Goal: Information Seeking & Learning: Check status

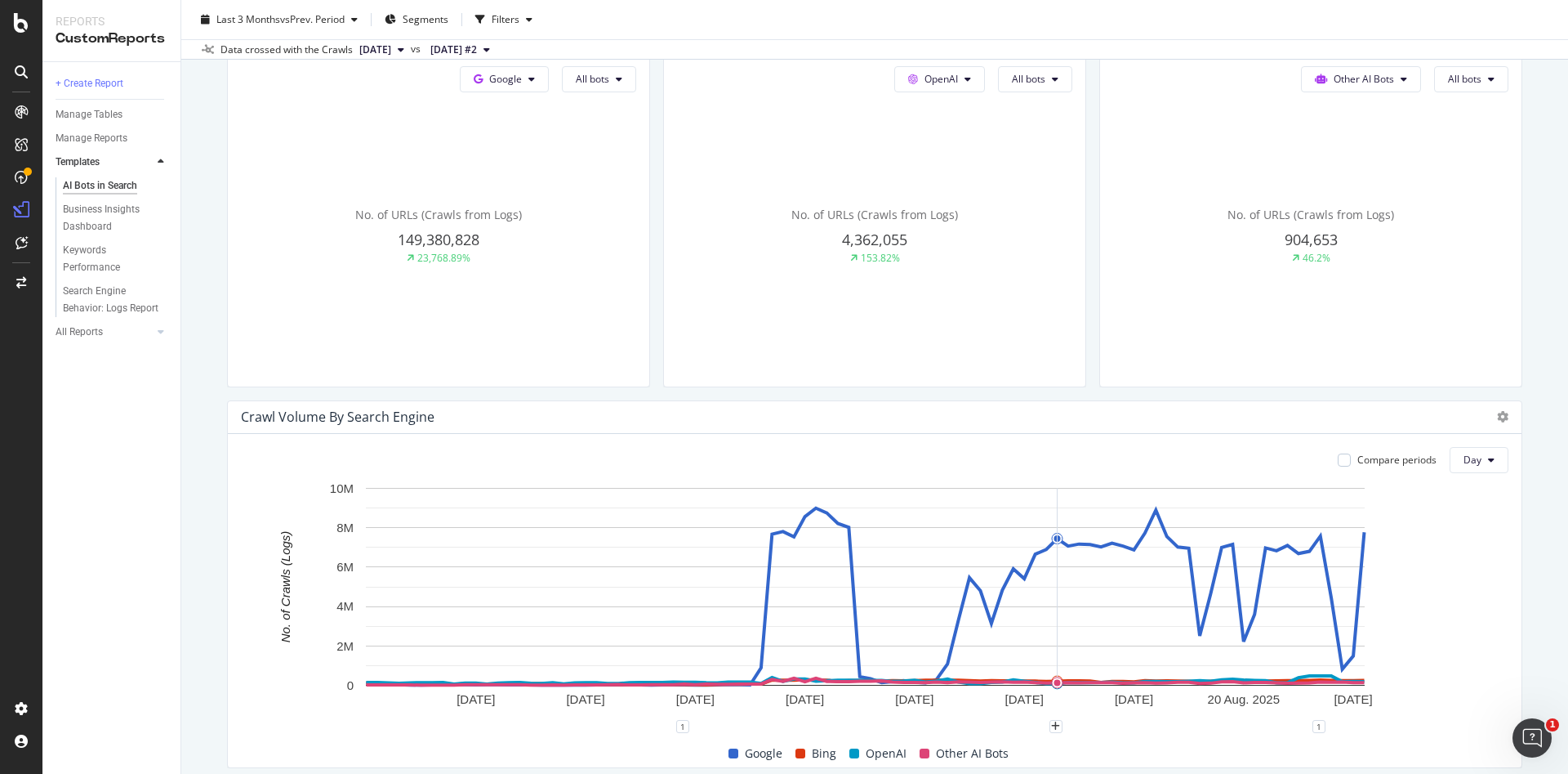
scroll to position [560, 0]
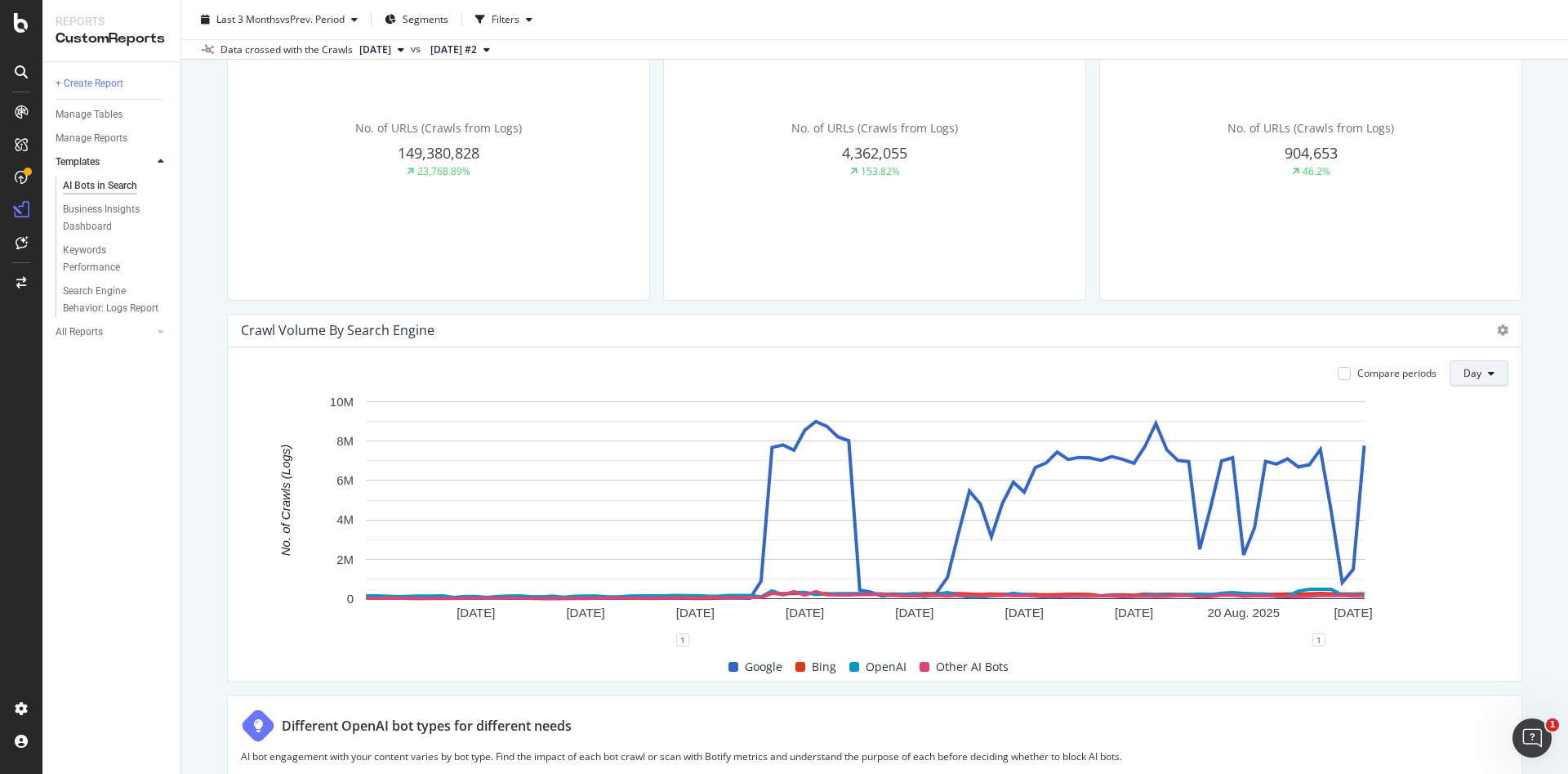
click at [1464, 366] on span "Day" at bounding box center [1473, 373] width 18 height 14
click at [1465, 442] on span "Week" at bounding box center [1460, 436] width 30 height 14
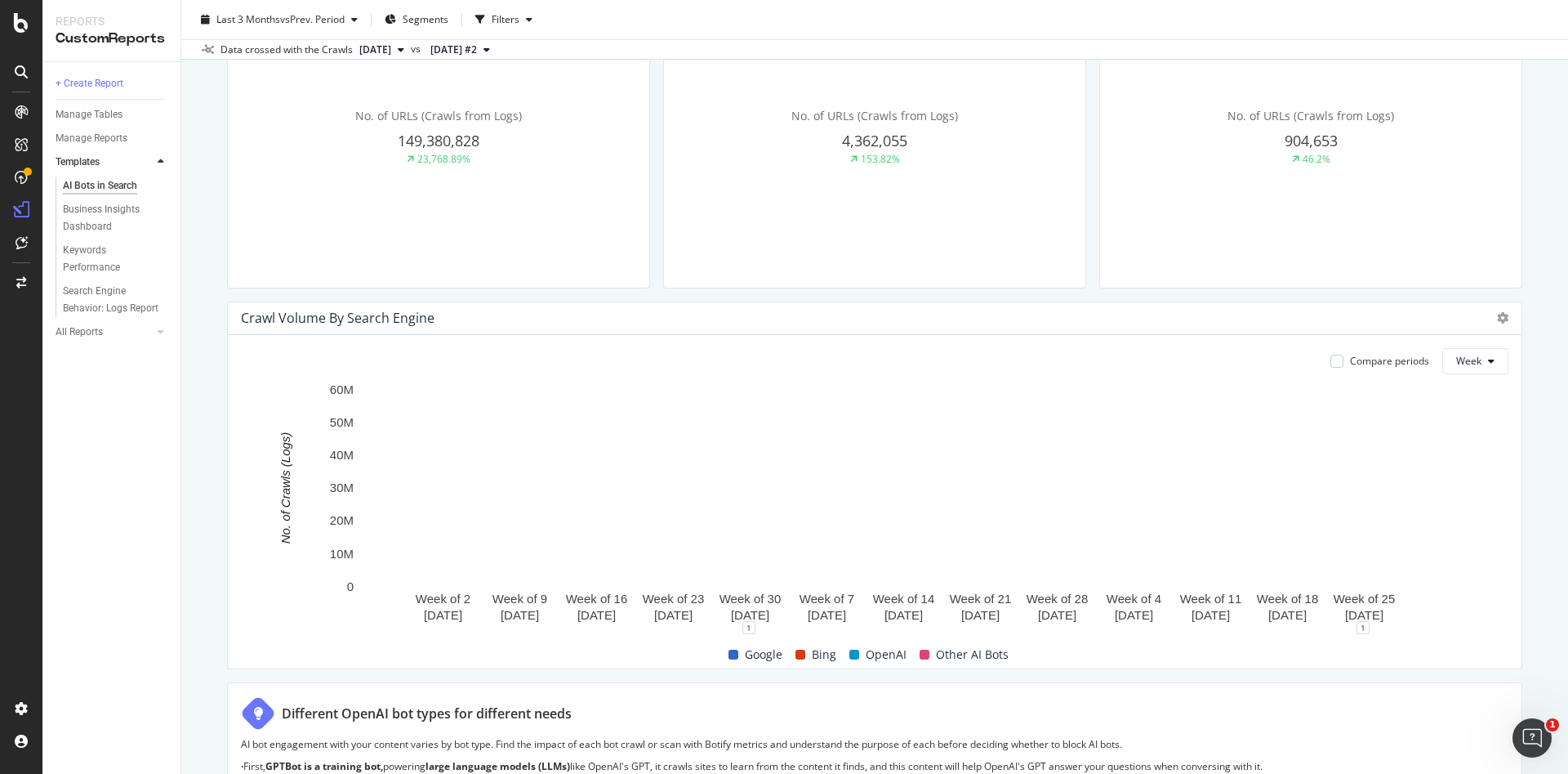
scroll to position [574, 0]
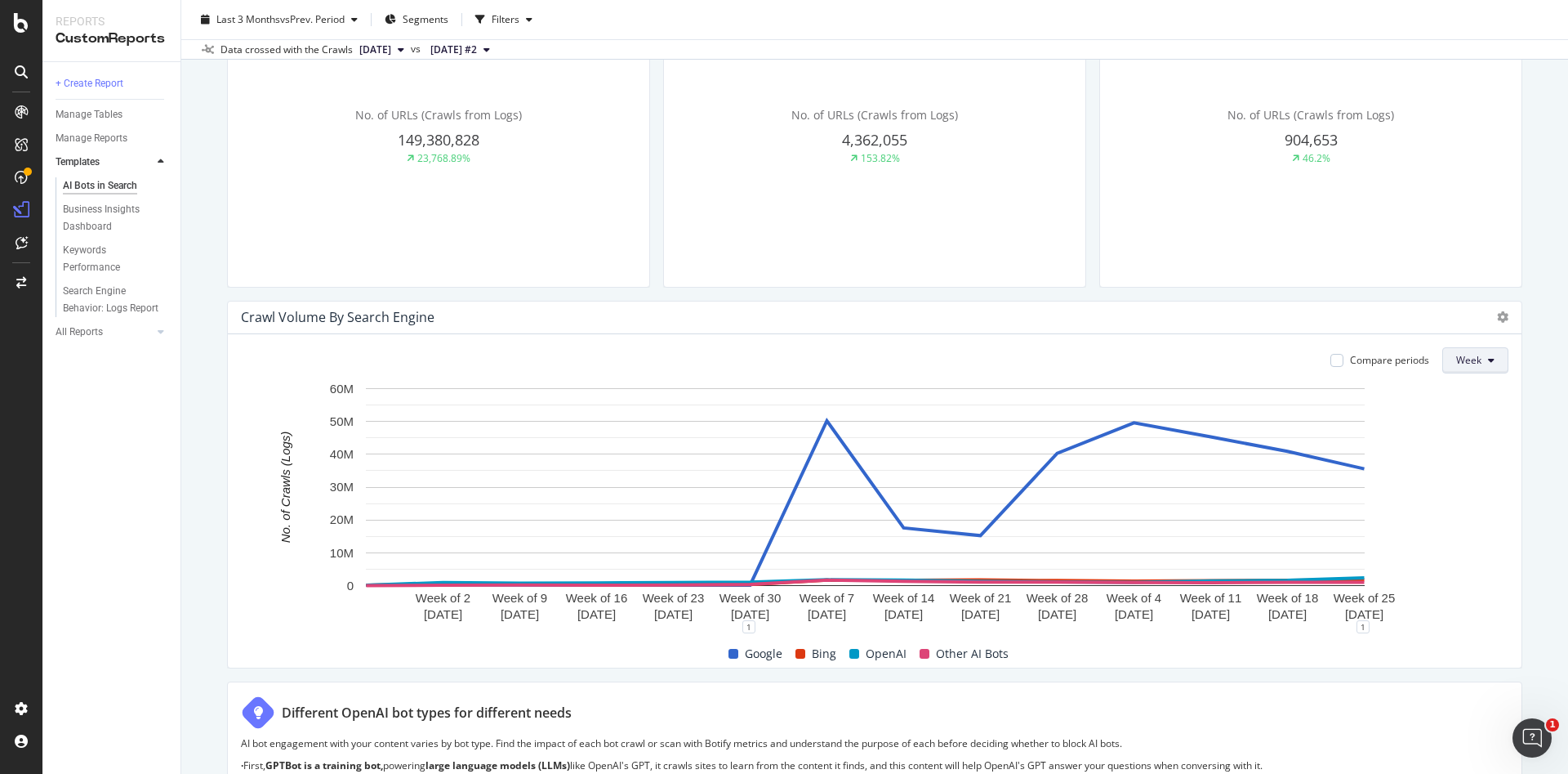
click at [1469, 353] on button "Week" at bounding box center [1476, 360] width 66 height 26
click at [1434, 393] on div "Day" at bounding box center [1452, 393] width 55 height 24
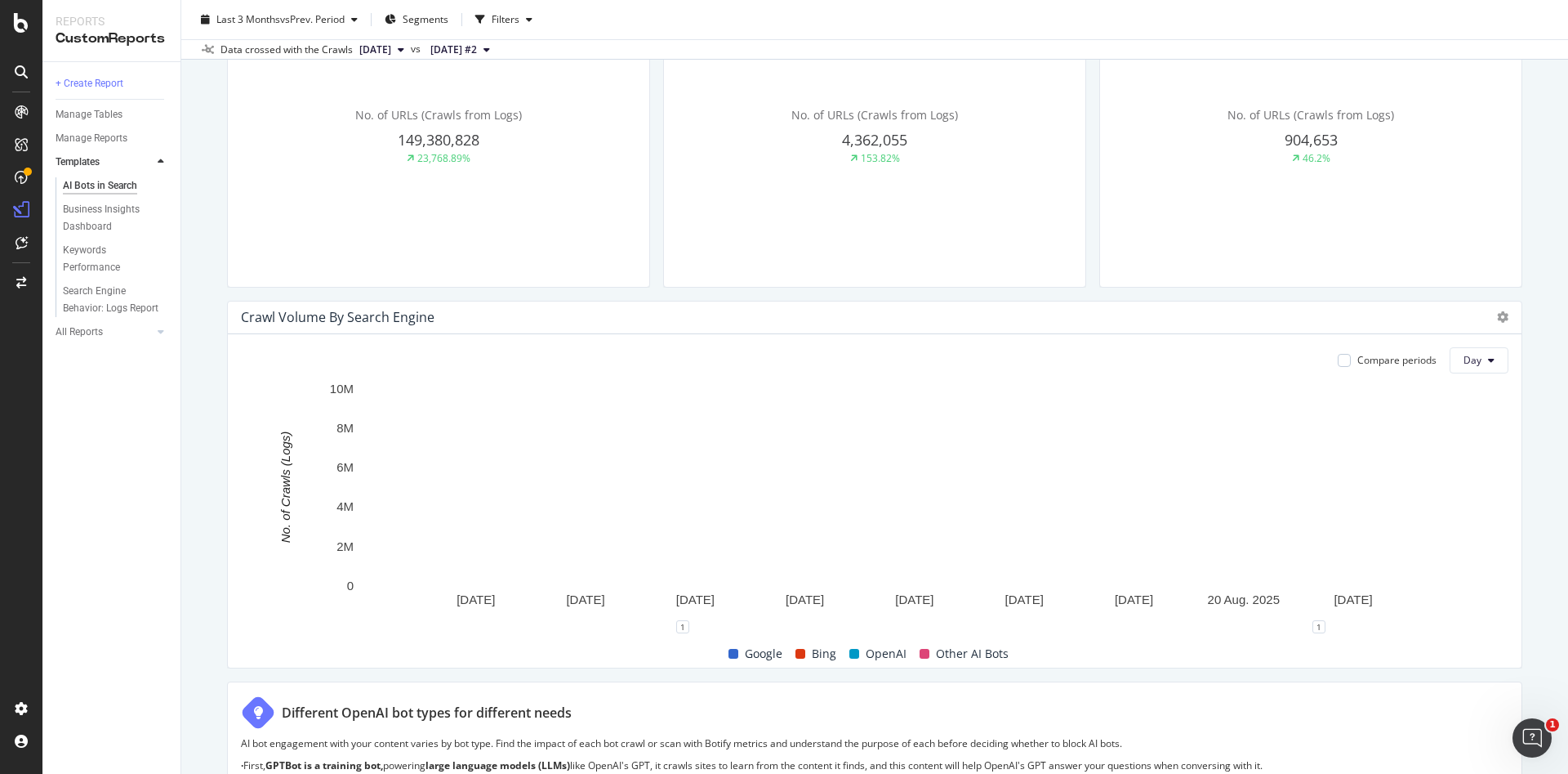
scroll to position [0, 0]
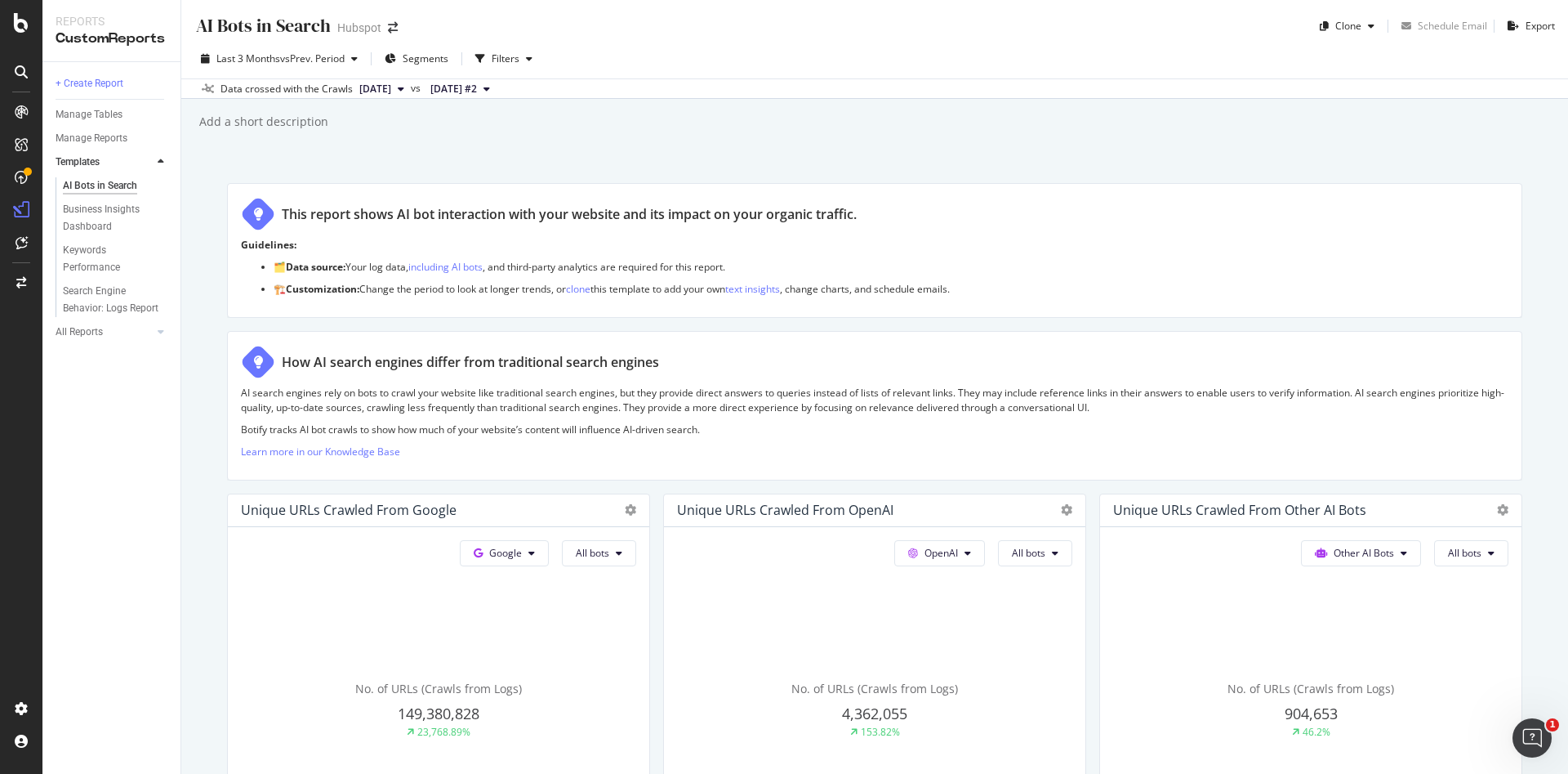
click at [392, 87] on span "[DATE]" at bounding box center [375, 89] width 31 height 14
click at [744, 93] on div "Data crossed with the Crawls [DATE] vs [DATE] #2" at bounding box center [874, 88] width 1387 height 20
click at [332, 60] on span "vs Prev. Period" at bounding box center [312, 58] width 65 height 14
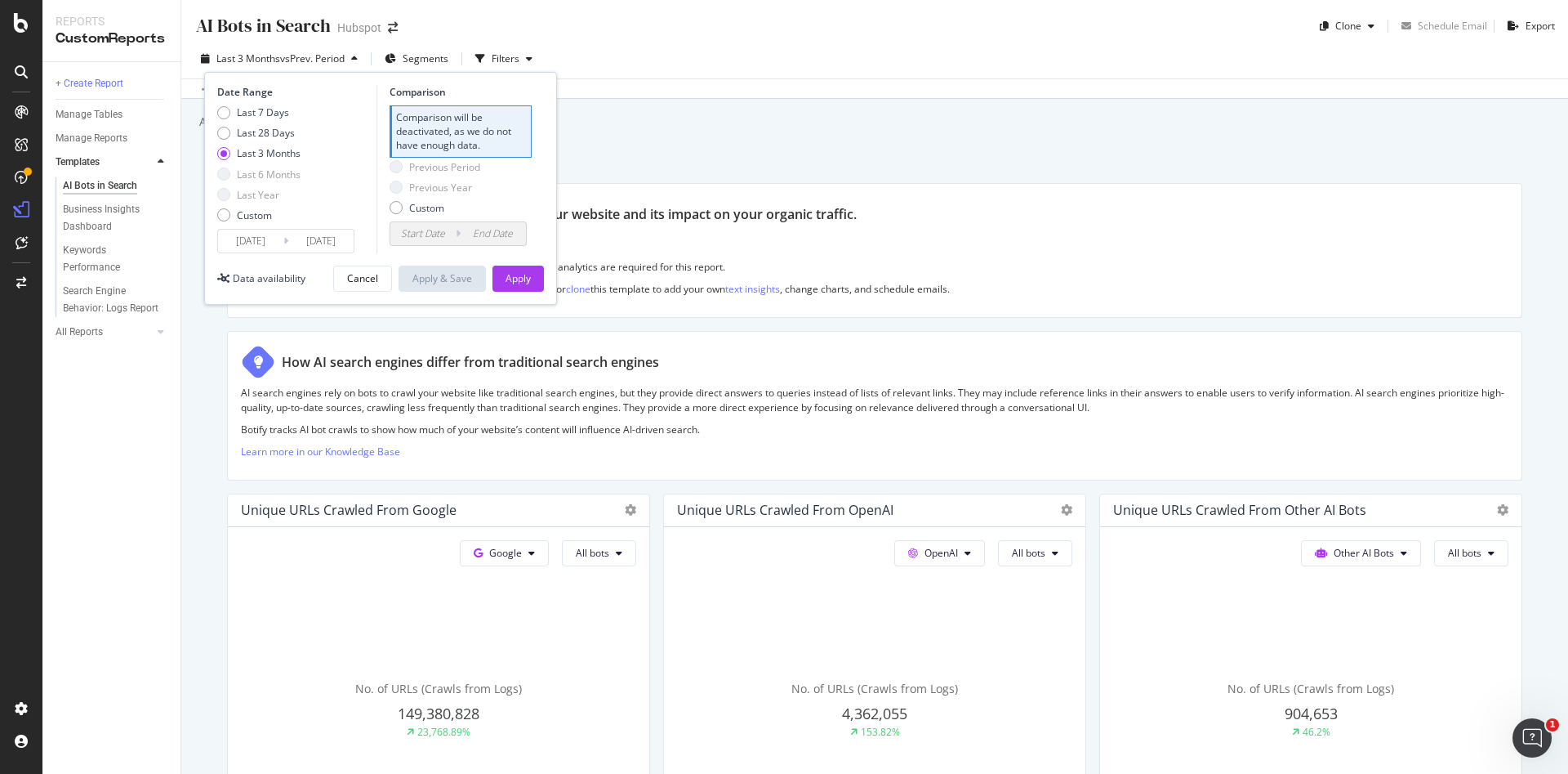
click at [332, 60] on span "vs Prev. Period" at bounding box center [312, 58] width 65 height 14
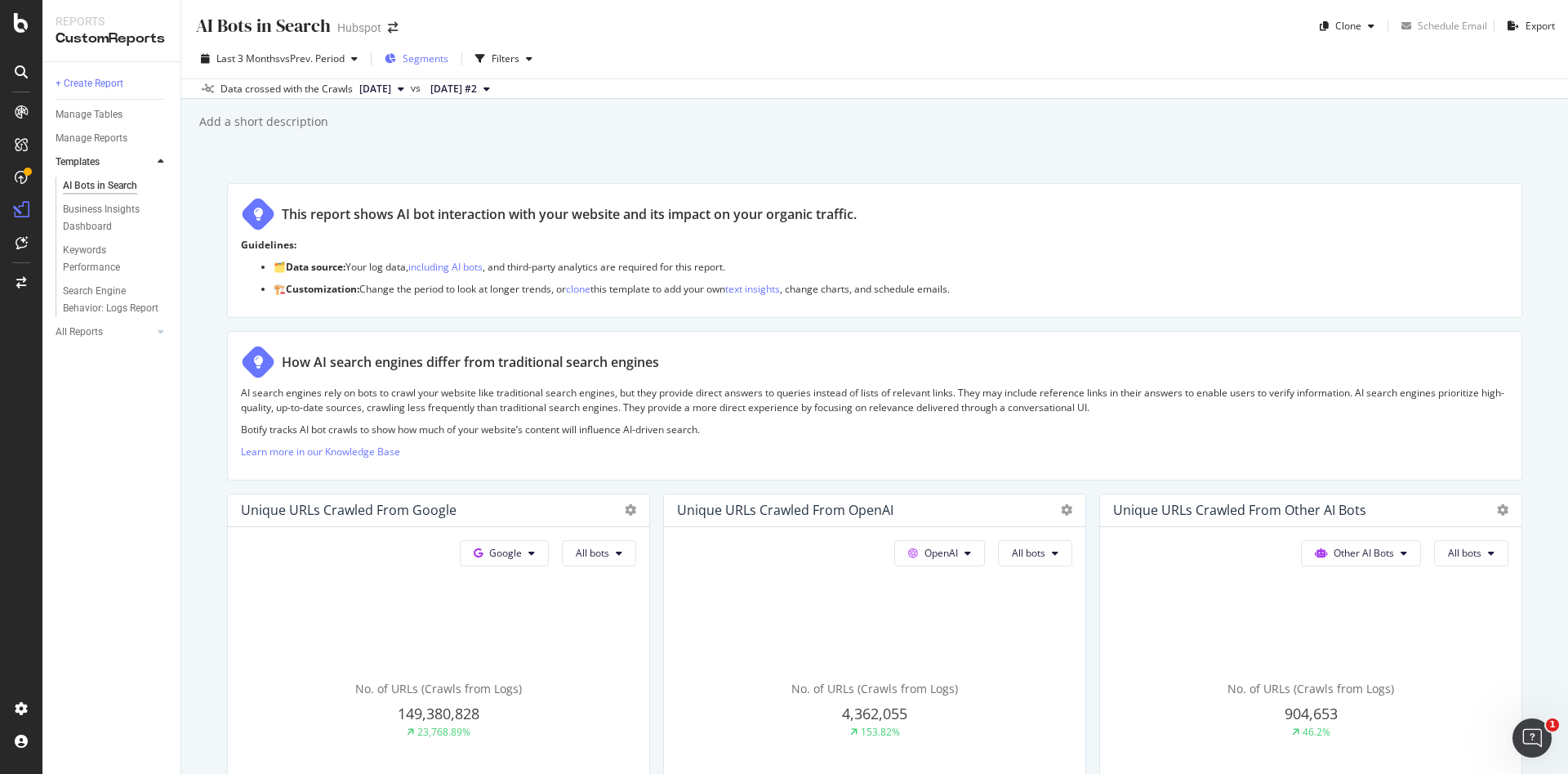
click at [418, 59] on span "Segments" at bounding box center [426, 58] width 46 height 14
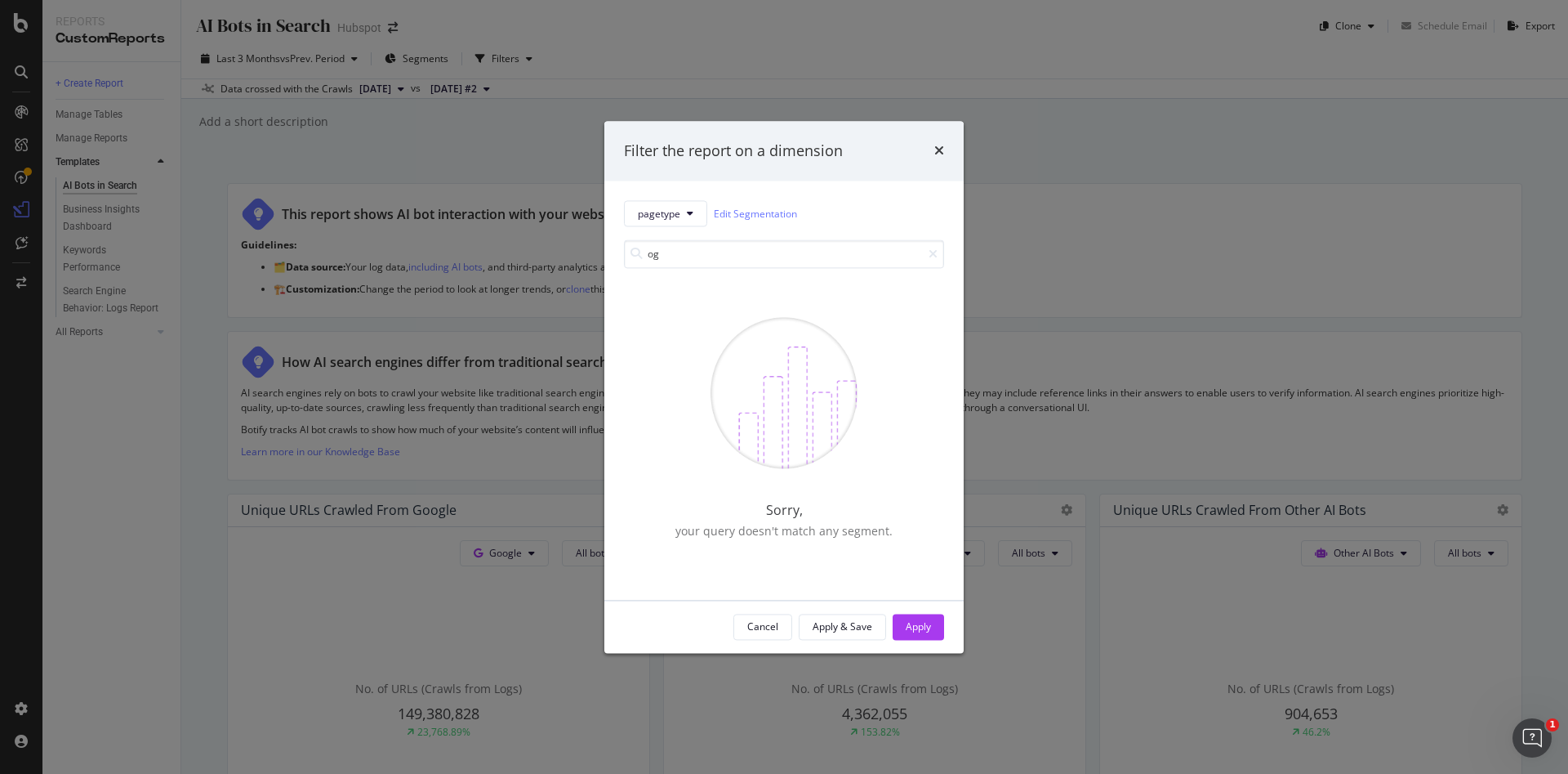
type input "o"
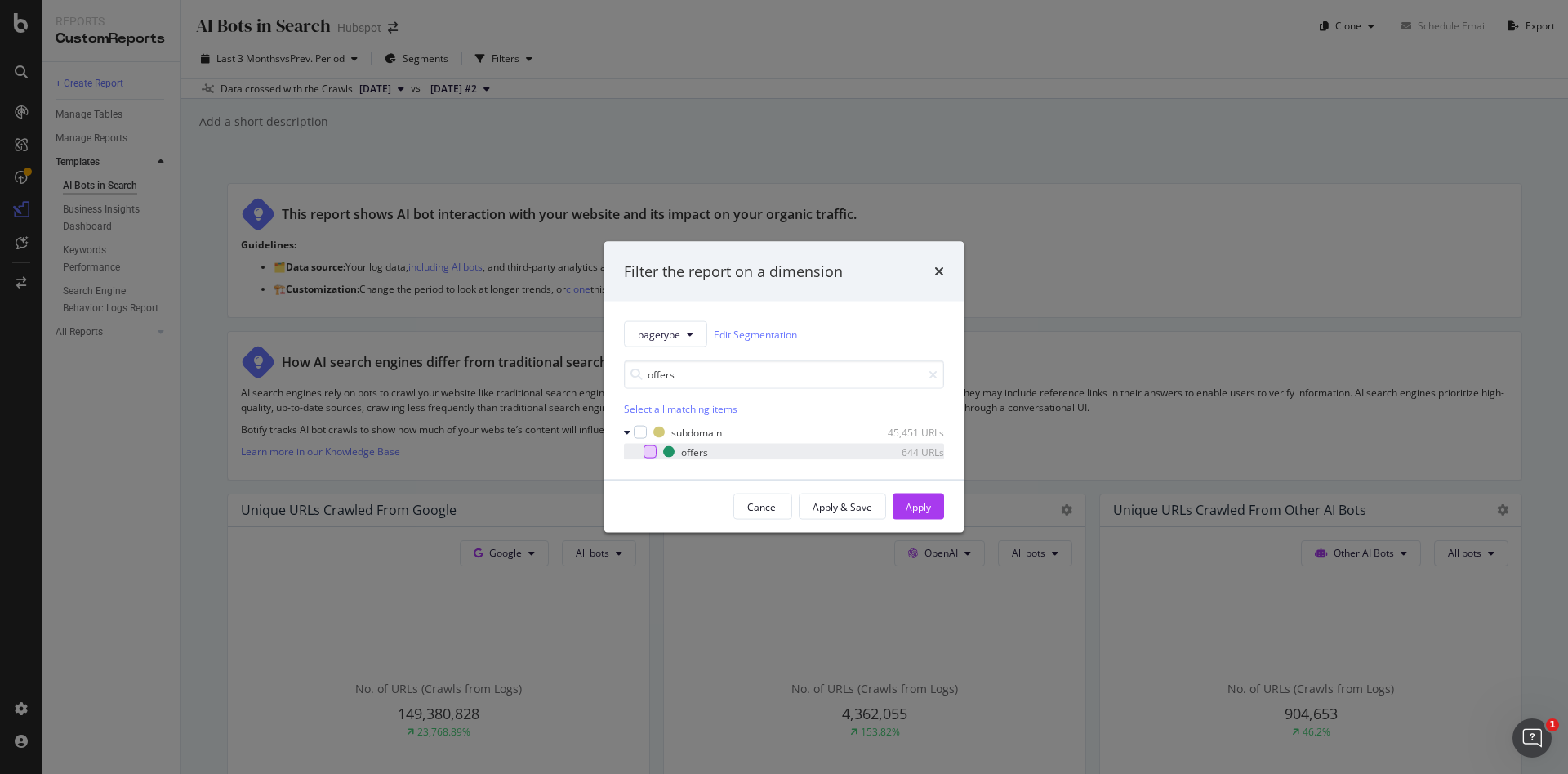
type input "offers"
click at [649, 454] on div "modal" at bounding box center [650, 451] width 13 height 13
click at [941, 501] on button "Apply" at bounding box center [918, 507] width 51 height 26
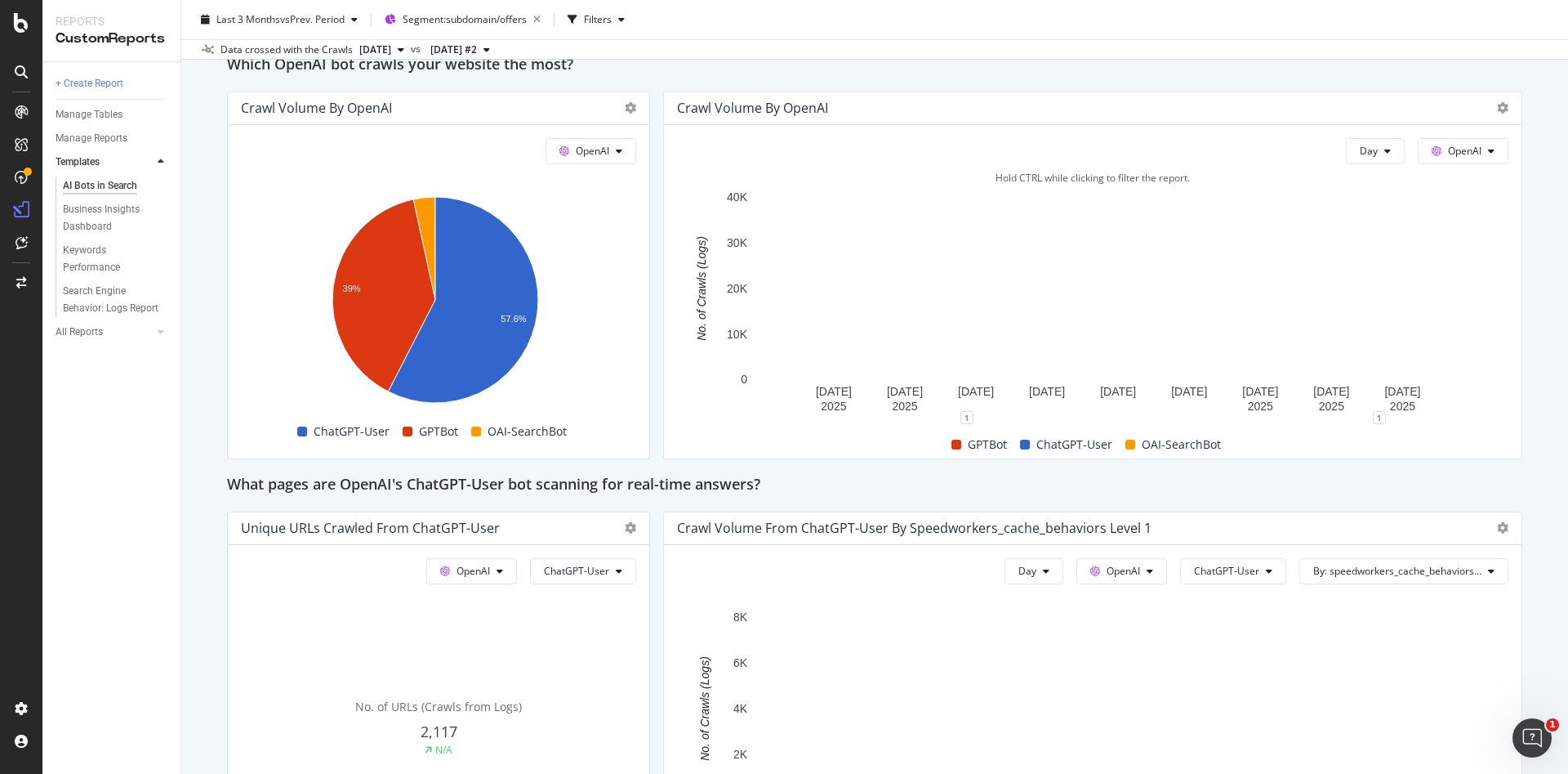
scroll to position [1395, 0]
